Goal: Find specific page/section: Find specific page/section

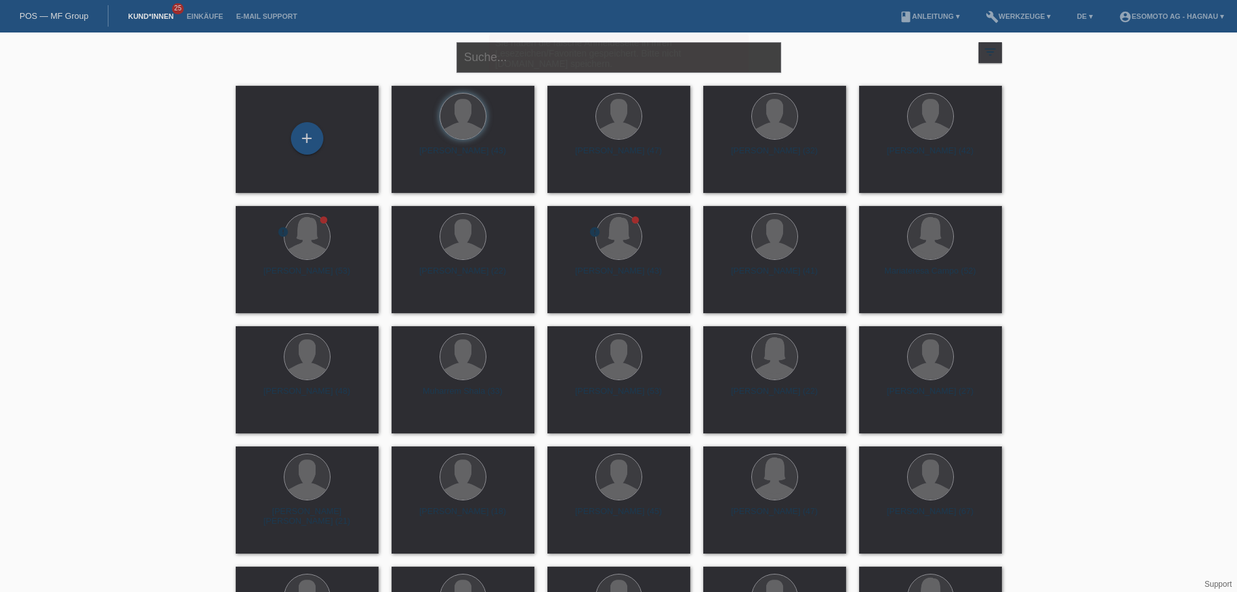
click at [472, 54] on input "text" at bounding box center [618, 57] width 325 height 31
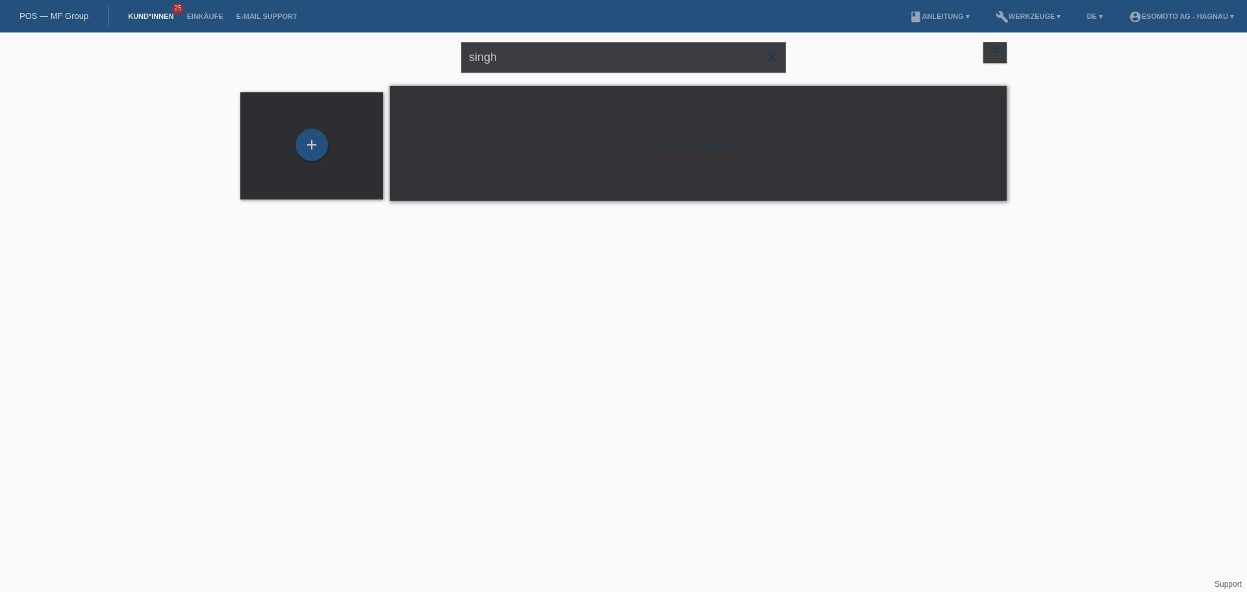
click at [799, 211] on div "+ Keine Suchergebnisse" at bounding box center [623, 150] width 779 height 128
click at [543, 52] on input "singh" at bounding box center [623, 57] width 325 height 31
click at [528, 58] on input "singh" at bounding box center [623, 57] width 325 height 31
type input "s"
type input "Balwinder"
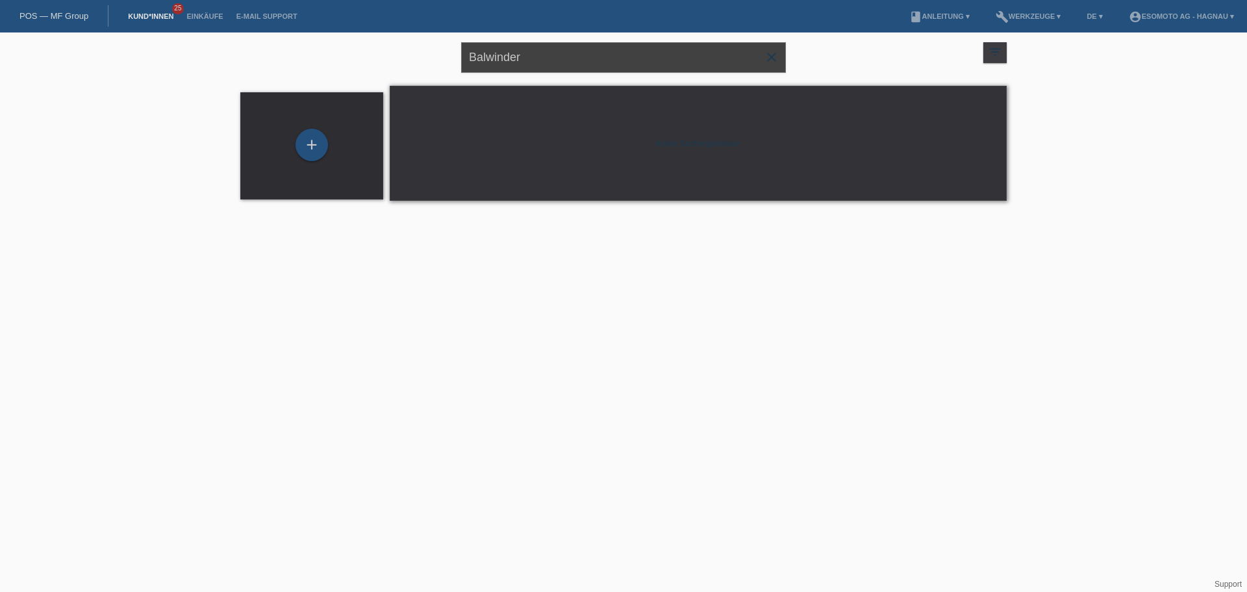
click at [566, 63] on input "Balwinder" at bounding box center [623, 57] width 325 height 31
click at [771, 55] on icon "close" at bounding box center [772, 57] width 16 height 16
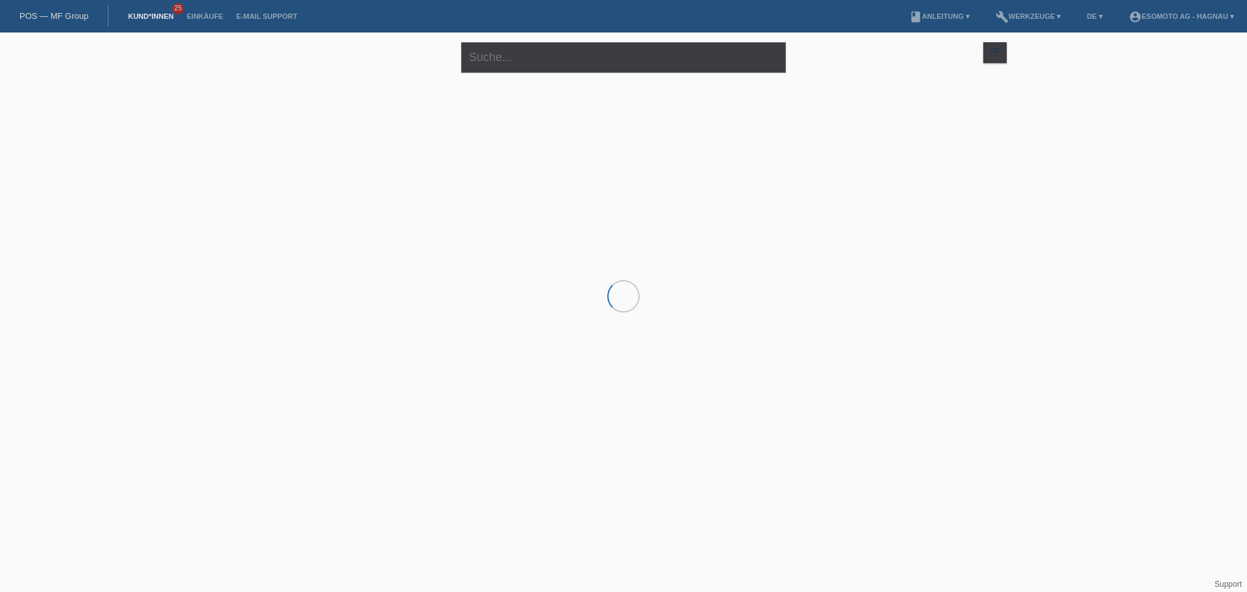
click at [1118, 147] on div "close filter_list view_module Alle Kund*innen anzeigen star Markierte [PERSON_N…" at bounding box center [623, 120] width 1247 height 177
